Goal: Information Seeking & Learning: Learn about a topic

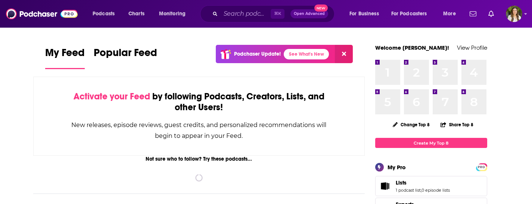
click at [228, 13] on input "Search podcasts, credits, & more..." at bounding box center [246, 14] width 50 height 12
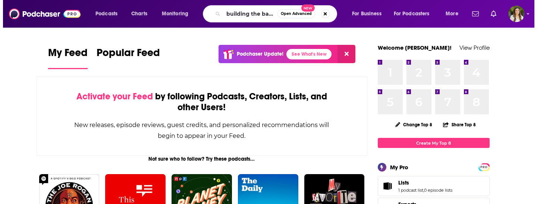
scroll to position [0, 0]
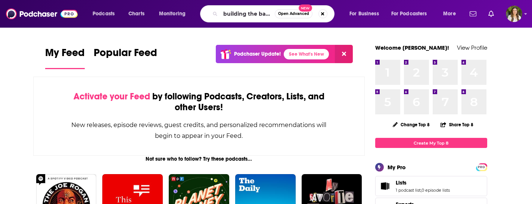
type input "building the base"
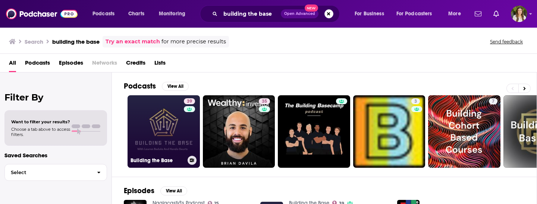
click at [157, 158] on h3 "Building the Base" at bounding box center [158, 160] width 54 height 6
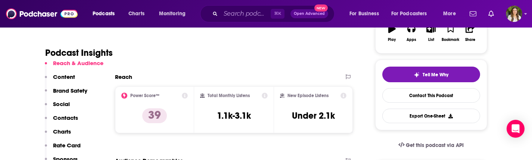
scroll to position [176, 0]
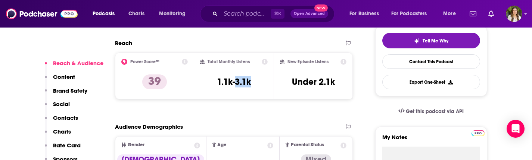
drag, startPoint x: 235, startPoint y: 82, endPoint x: 257, endPoint y: 82, distance: 21.6
click at [257, 82] on div "Total Monthly Listens 1.1k-3.1k" at bounding box center [234, 76] width 68 height 34
copy h3 "3.1k"
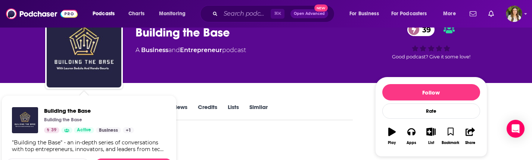
scroll to position [38, 0]
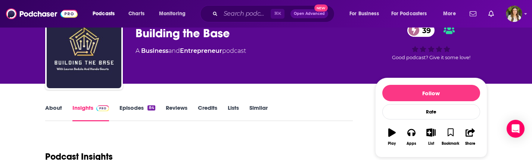
click at [135, 107] on link "Episodes 84" at bounding box center [136, 112] width 35 height 17
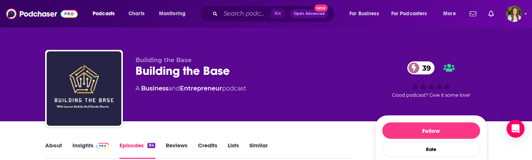
click at [47, 145] on link "About" at bounding box center [53, 150] width 17 height 17
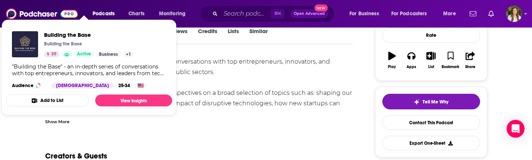
scroll to position [125, 0]
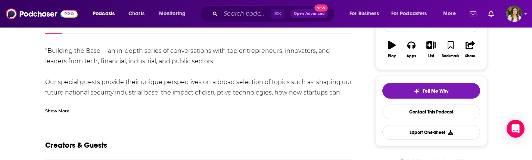
click at [224, 79] on div ""Building the Base" - an in-depth series of conversations with top entrepreneur…" at bounding box center [199, 114] width 308 height 136
click at [58, 111] on div "Show More" at bounding box center [57, 110] width 24 height 7
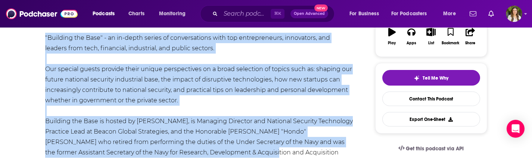
drag, startPoint x: 35, startPoint y: 50, endPoint x: 218, endPoint y: 159, distance: 213.5
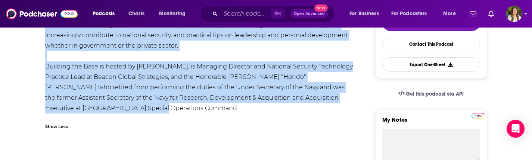
scroll to position [194, 0]
copy div ""Building the Base" - an in-depth series of conversations with top entrepreneur…"
click at [226, 94] on div ""Building the Base" - an in-depth series of conversations with top entrepreneur…" at bounding box center [199, 46] width 308 height 136
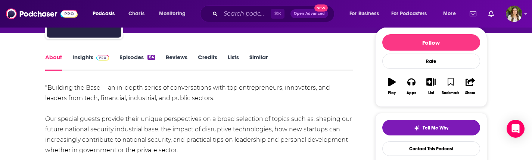
scroll to position [71, 0]
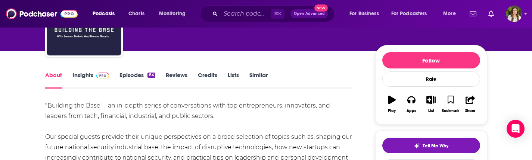
click at [140, 75] on link "Episodes 84" at bounding box center [136, 80] width 35 height 17
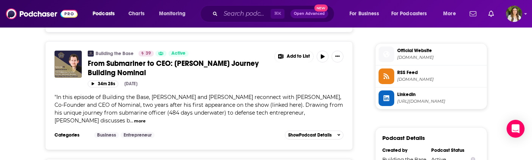
scroll to position [656, 0]
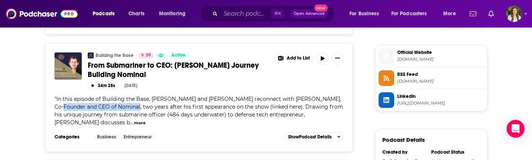
drag, startPoint x: 131, startPoint y: 97, endPoint x: 50, endPoint y: 96, distance: 81.3
click at [50, 96] on div "Building the Base 39 Active From Submariner to CEO: [PERSON_NAME] Journey Build…" at bounding box center [199, 97] width 308 height 109
copy span "Founder and CEO of Nominal"
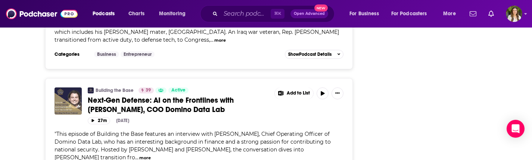
scroll to position [2075, 0]
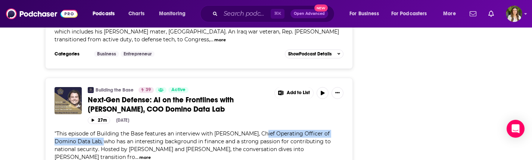
drag, startPoint x: 264, startPoint y: 99, endPoint x: 100, endPoint y: 109, distance: 164.1
click at [100, 130] on div "" This episode of Building the Base features an interview with [PERSON_NAME], C…" at bounding box center [198, 145] width 289 height 31
copy span "Chief Operating Officer of Domino Data Lab"
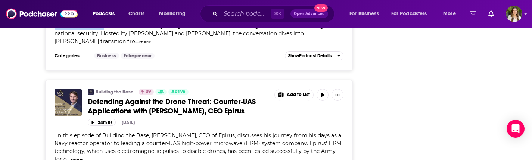
scroll to position [2191, 0]
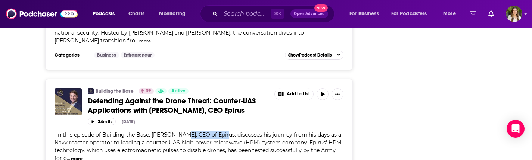
drag, startPoint x: 188, startPoint y: 98, endPoint x: 223, endPoint y: 98, distance: 35.8
click at [223, 132] on span "In this episode of Building the Base, [PERSON_NAME], CEO of Epirus, discusses h…" at bounding box center [197, 147] width 287 height 30
copy span ", CEO of Epirus"
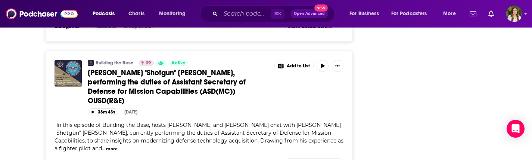
scroll to position [3055, 0]
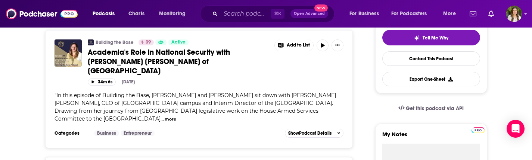
scroll to position [179, 0]
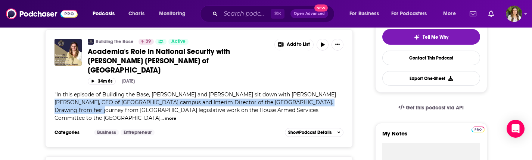
drag, startPoint x: 323, startPoint y: 90, endPoint x: 319, endPoint y: 88, distance: 5.3
click at [319, 91] on span "In this episode of Building the Base, [PERSON_NAME] and [PERSON_NAME] sit down …" at bounding box center [194, 106] width 281 height 30
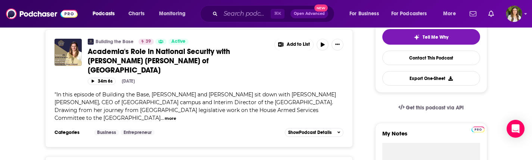
click at [316, 94] on span "In this episode of Building the Base, [PERSON_NAME] and [PERSON_NAME] sit down …" at bounding box center [194, 106] width 281 height 30
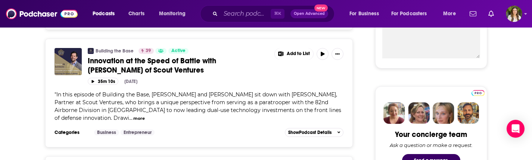
scroll to position [299, 0]
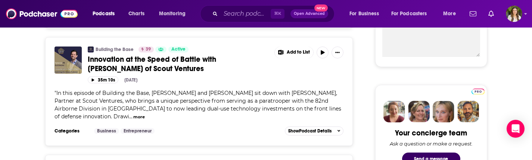
click at [318, 90] on span "In this episode of Building the Base, [PERSON_NAME] and [PERSON_NAME] sit down …" at bounding box center [197, 105] width 287 height 30
drag, startPoint x: 316, startPoint y: 84, endPoint x: 93, endPoint y: 95, distance: 223.4
click at [93, 95] on span "In this episode of Building the Base, [PERSON_NAME] and [PERSON_NAME] sit down …" at bounding box center [197, 105] width 287 height 30
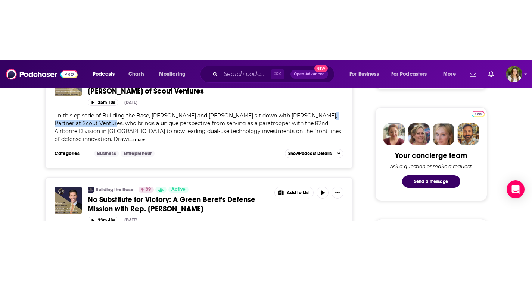
scroll to position [298, 0]
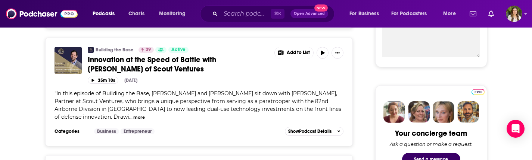
click at [208, 113] on div "Building the Base 39 Active Innovation at the Speed of Battle with [PERSON_NAME…" at bounding box center [198, 86] width 289 height 79
drag, startPoint x: 91, startPoint y: 91, endPoint x: 48, endPoint y: 91, distance: 43.3
click at [48, 91] on div "Building the Base 39 Active Innovation at the Speed of Battle with [PERSON_NAME…" at bounding box center [199, 92] width 308 height 109
drag, startPoint x: 52, startPoint y: 91, endPoint x: 92, endPoint y: 92, distance: 39.9
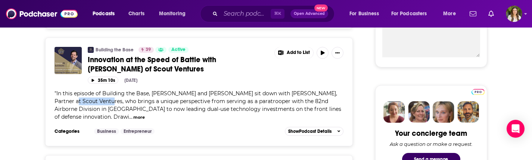
click at [92, 92] on div "Building the Base 39 Active Innovation at the Speed of Battle with [PERSON_NAME…" at bounding box center [199, 92] width 308 height 109
copy span "Scout Ventures"
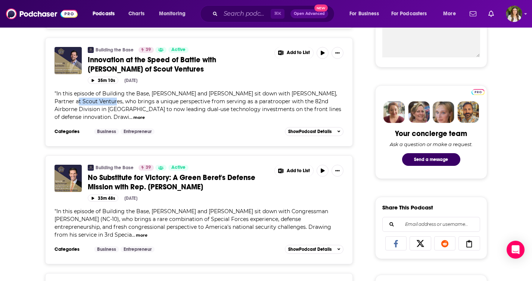
scroll to position [0, 0]
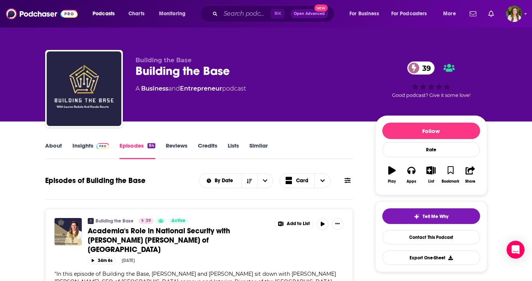
click at [48, 146] on link "About" at bounding box center [53, 150] width 17 height 17
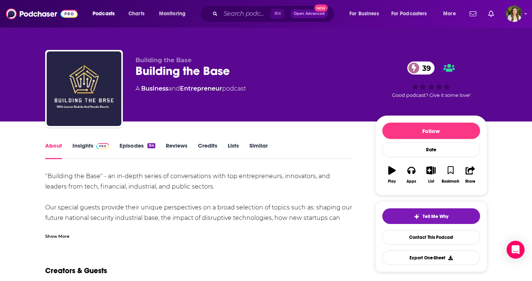
click at [260, 143] on link "Similar" at bounding box center [258, 150] width 18 height 17
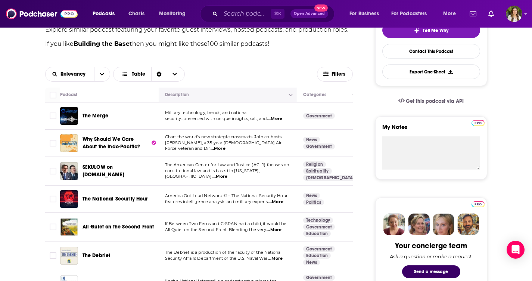
scroll to position [181, 0]
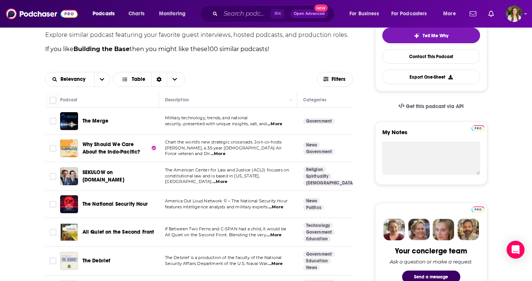
click at [99, 125] on div "The Merge" at bounding box center [121, 121] width 78 height 18
click at [98, 118] on span "The Merge" at bounding box center [95, 121] width 26 height 7
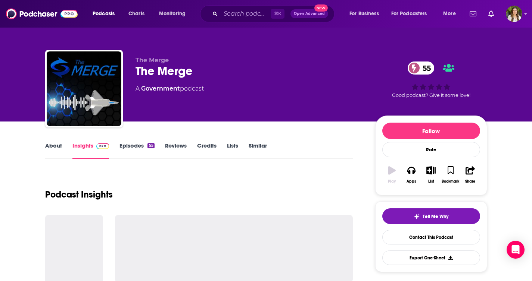
scroll to position [12, 0]
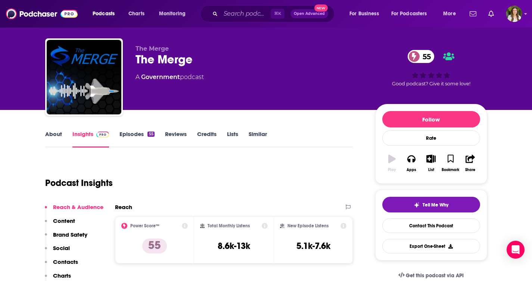
click at [137, 138] on link "Episodes 55" at bounding box center [136, 139] width 35 height 17
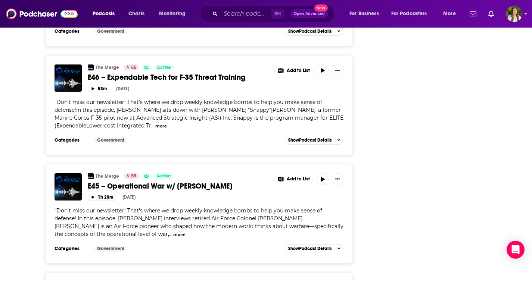
scroll to position [1144, 0]
